Goal: Information Seeking & Learning: Learn about a topic

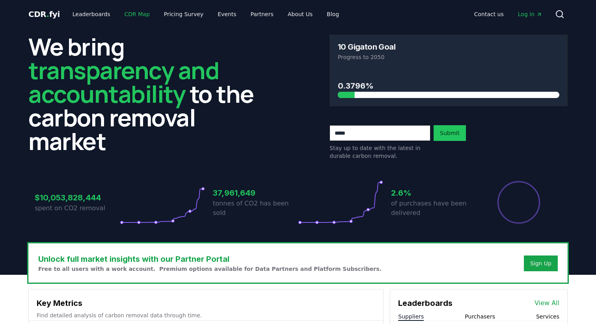
click at [140, 15] on link "CDR Map" at bounding box center [137, 14] width 38 height 14
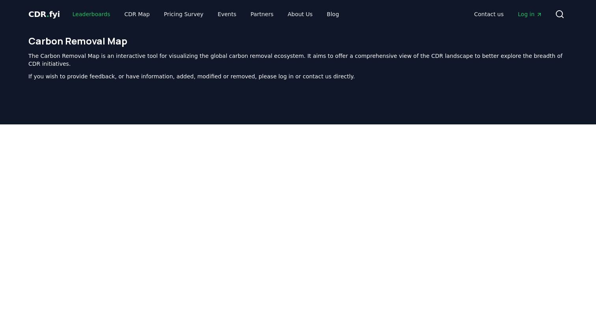
click at [99, 13] on link "Leaderboards" at bounding box center [91, 14] width 50 height 14
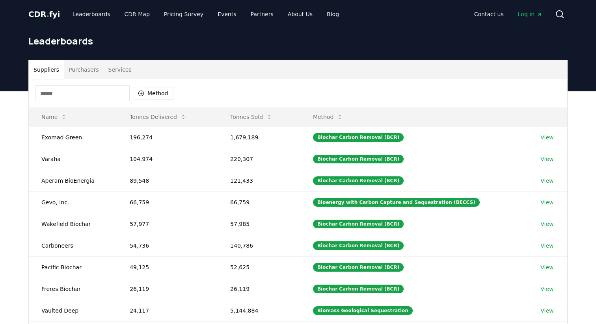
click at [93, 62] on button "Purchasers" at bounding box center [84, 69] width 40 height 19
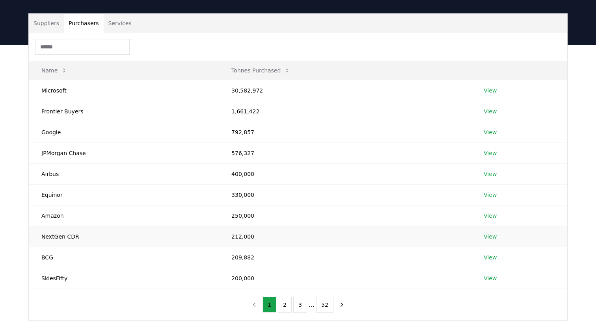
scroll to position [69, 0]
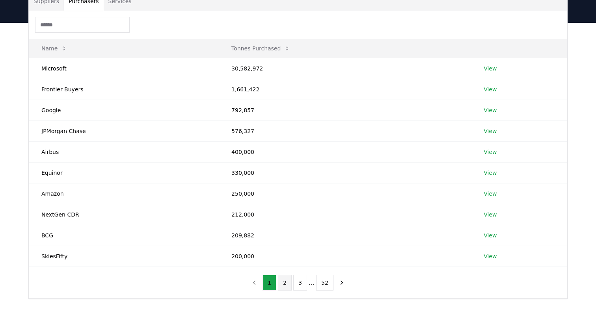
click at [283, 284] on button "2" at bounding box center [285, 283] width 14 height 16
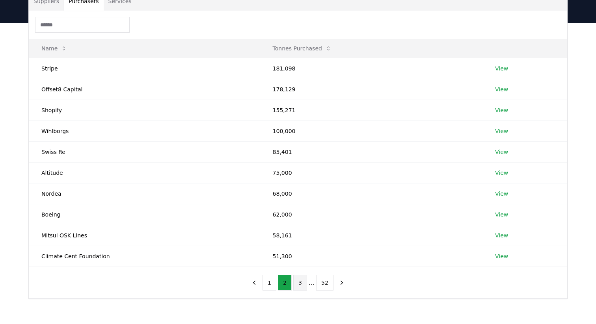
click at [303, 284] on button "3" at bounding box center [300, 283] width 14 height 16
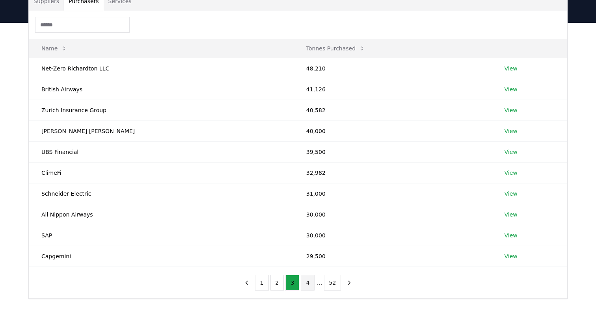
click at [307, 286] on button "4" at bounding box center [308, 283] width 14 height 16
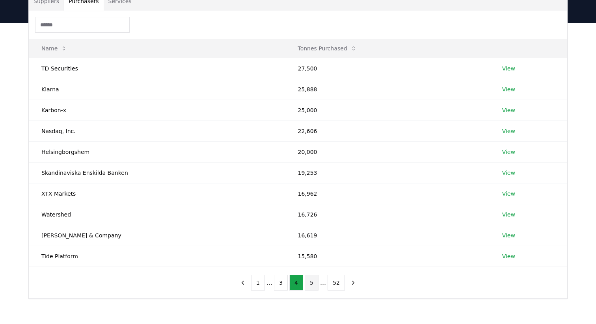
click at [314, 284] on button "5" at bounding box center [312, 283] width 14 height 16
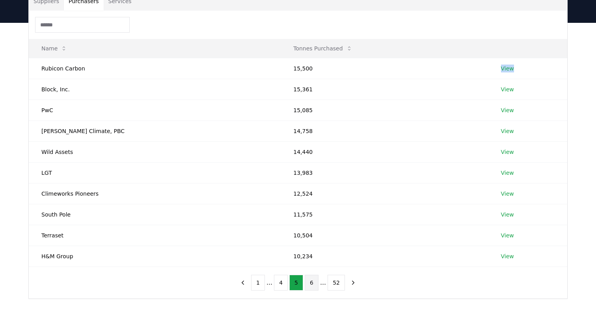
click at [308, 283] on button "6" at bounding box center [312, 283] width 14 height 16
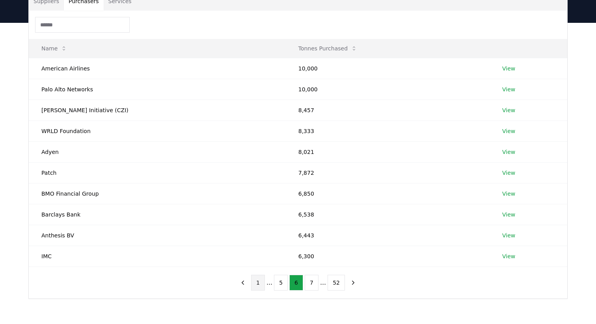
click at [257, 285] on button "1" at bounding box center [258, 283] width 14 height 16
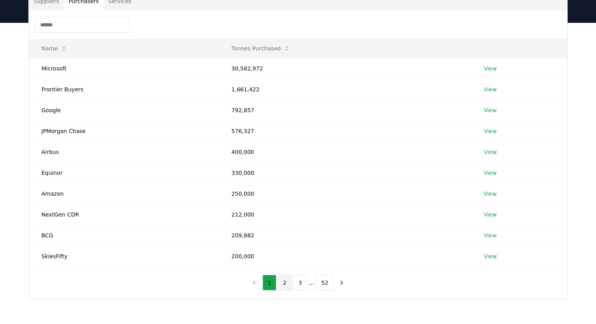
click at [282, 283] on button "2" at bounding box center [285, 283] width 14 height 16
